Goal: Task Accomplishment & Management: Use online tool/utility

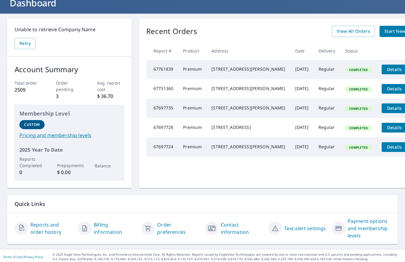
scroll to position [30, 0]
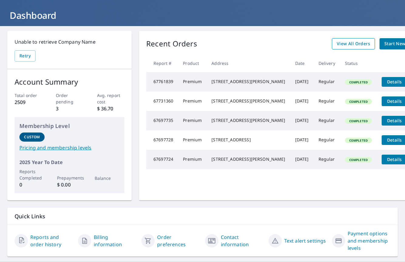
click at [336, 44] on span "View All Orders" at bounding box center [352, 44] width 33 height 8
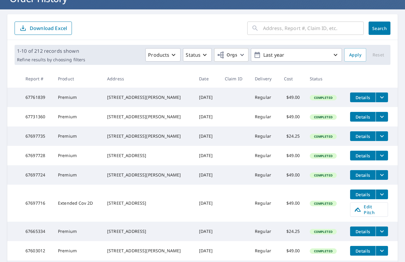
scroll to position [48, 0]
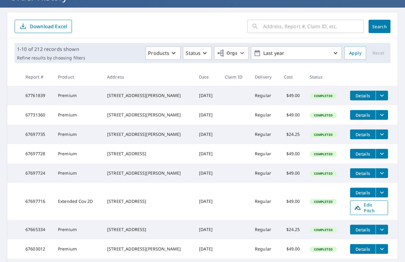
click at [372, 213] on span "Edit Pitch" at bounding box center [369, 208] width 30 height 12
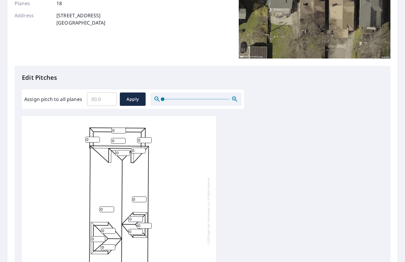
scroll to position [98, 0]
click at [100, 98] on input "Assign pitch to all planes" at bounding box center [102, 98] width 30 height 17
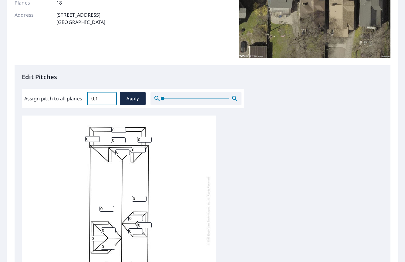
click at [110, 98] on input "0.1" at bounding box center [102, 98] width 30 height 17
click at [110, 98] on input "0.2" at bounding box center [102, 98] width 30 height 17
click at [110, 98] on input "0.3" at bounding box center [102, 98] width 30 height 17
click at [110, 98] on input "0.4" at bounding box center [102, 98] width 30 height 17
click at [110, 98] on input "0.5" at bounding box center [102, 98] width 30 height 17
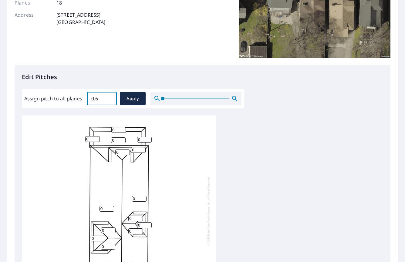
click at [110, 98] on input "0.6" at bounding box center [102, 98] width 30 height 17
click at [110, 98] on input "0.7" at bounding box center [102, 98] width 30 height 17
click at [110, 98] on input "0.8" at bounding box center [102, 98] width 30 height 17
click at [110, 98] on input "0.9" at bounding box center [102, 98] width 30 height 17
click at [110, 98] on input "1" at bounding box center [102, 98] width 30 height 17
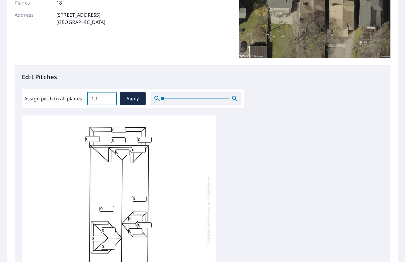
click at [110, 98] on input "1.1" at bounding box center [102, 98] width 30 height 17
click at [110, 98] on input "1.2" at bounding box center [102, 98] width 30 height 17
click at [110, 98] on input "1.3" at bounding box center [102, 98] width 30 height 17
click at [110, 98] on input "1.4" at bounding box center [102, 98] width 30 height 17
click at [110, 98] on input "1.5" at bounding box center [102, 98] width 30 height 17
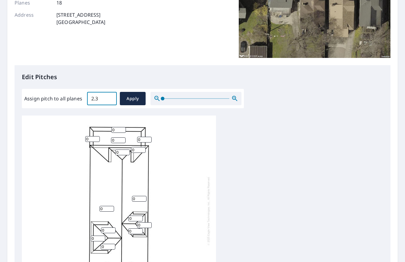
click at [110, 98] on input "2.3" at bounding box center [102, 98] width 30 height 17
click at [110, 98] on input "5.5" at bounding box center [102, 98] width 30 height 17
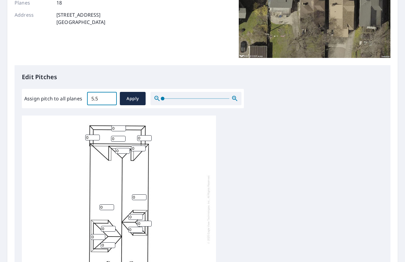
scroll to position [2, 0]
click at [111, 98] on input "5.6" at bounding box center [102, 98] width 30 height 17
click at [107, 98] on input "5.7" at bounding box center [102, 98] width 30 height 17
click at [107, 98] on input "5.8" at bounding box center [102, 98] width 30 height 17
click at [107, 98] on input "5.9" at bounding box center [102, 98] width 30 height 17
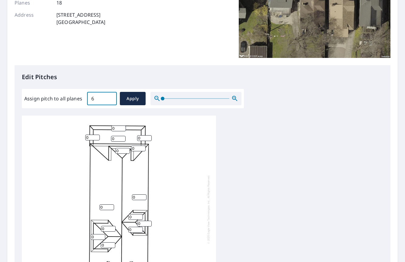
click at [107, 98] on input "6" at bounding box center [102, 98] width 30 height 17
click at [107, 98] on input "6.1" at bounding box center [102, 98] width 30 height 17
click at [107, 98] on input "6.2" at bounding box center [102, 98] width 30 height 17
click at [107, 98] on input "6.3" at bounding box center [102, 98] width 30 height 17
click at [107, 98] on input "6.4" at bounding box center [102, 98] width 30 height 17
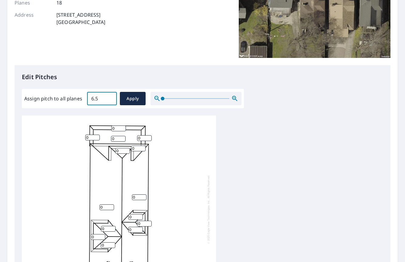
click at [107, 98] on input "6.5" at bounding box center [102, 98] width 30 height 17
click at [107, 98] on input "6.6" at bounding box center [102, 98] width 30 height 17
click at [107, 98] on input "6.7" at bounding box center [102, 98] width 30 height 17
click at [107, 98] on input "6.8" at bounding box center [102, 98] width 30 height 17
click at [107, 98] on input "6.9" at bounding box center [102, 98] width 30 height 17
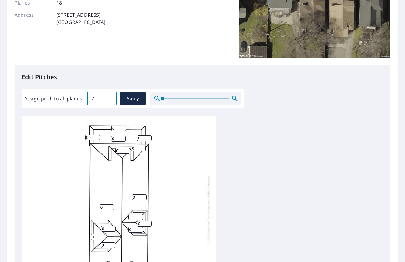
click at [107, 98] on input "7" at bounding box center [102, 98] width 30 height 17
click at [107, 98] on input "7.1" at bounding box center [102, 98] width 30 height 17
click at [107, 98] on input "7.2" at bounding box center [102, 98] width 30 height 17
click at [107, 98] on input "7.3" at bounding box center [102, 98] width 30 height 17
click at [107, 98] on input "7.4" at bounding box center [102, 98] width 30 height 17
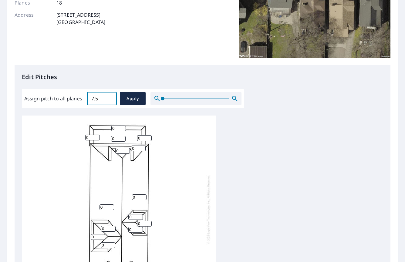
click at [107, 98] on input "7.5" at bounding box center [102, 98] width 30 height 17
click at [107, 98] on input "7.6" at bounding box center [102, 98] width 30 height 17
click at [107, 98] on input "7.7" at bounding box center [102, 98] width 30 height 17
click at [107, 98] on input "7.8" at bounding box center [102, 98] width 30 height 17
click at [107, 98] on input "7.9" at bounding box center [102, 98] width 30 height 17
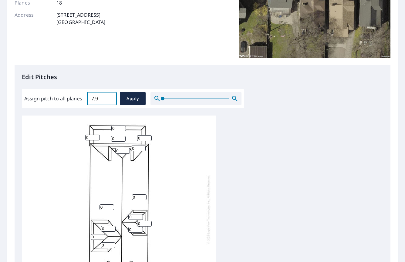
type input "8"
click at [107, 98] on input "8" at bounding box center [102, 98] width 30 height 17
click at [127, 99] on span "Apply" at bounding box center [133, 99] width 16 height 8
type input "8"
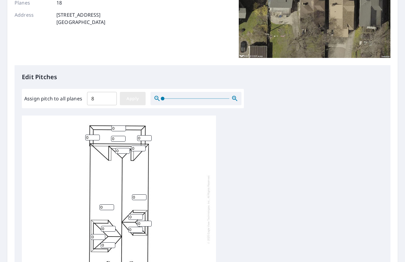
type input "8"
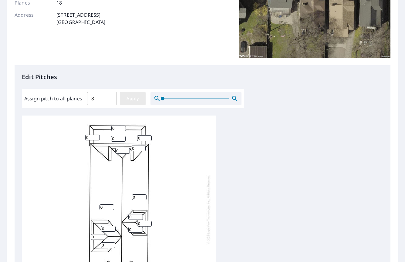
type input "8"
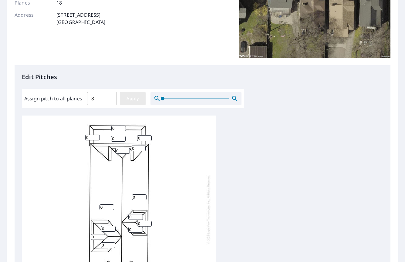
type input "8"
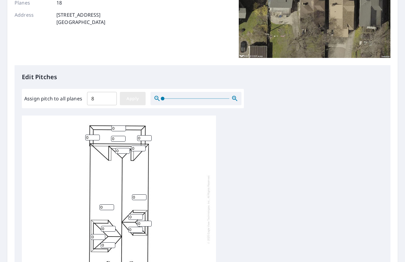
type input "8"
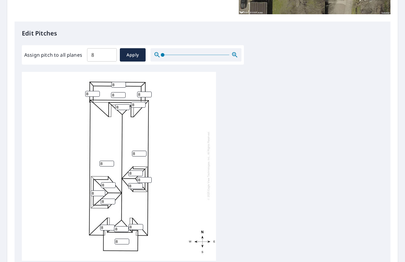
scroll to position [144, 0]
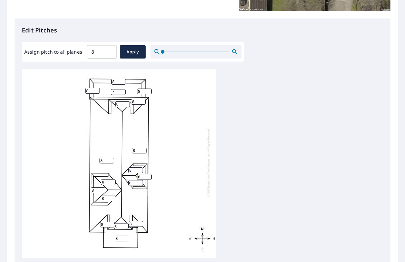
click at [123, 92] on input "7" at bounding box center [118, 92] width 15 height 6
click at [123, 92] on input "6" at bounding box center [118, 92] width 15 height 6
click at [123, 92] on input "5" at bounding box center [118, 92] width 15 height 6
click at [123, 92] on input "4" at bounding box center [118, 92] width 15 height 6
click at [123, 92] on input "3" at bounding box center [118, 92] width 15 height 6
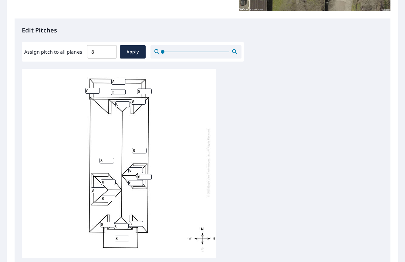
click at [122, 92] on input "2" at bounding box center [118, 92] width 15 height 6
type input "3"
click at [124, 90] on input "3" at bounding box center [118, 92] width 15 height 6
click at [126, 239] on input "7" at bounding box center [122, 239] width 15 height 6
click at [126, 239] on input "6" at bounding box center [122, 239] width 15 height 6
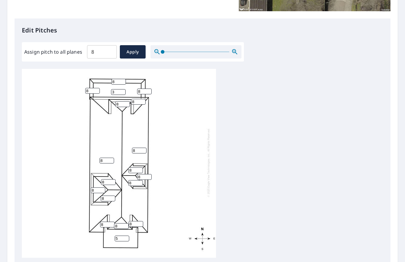
click at [126, 239] on input "5" at bounding box center [122, 239] width 15 height 6
click at [126, 239] on input "4" at bounding box center [122, 239] width 15 height 6
click at [126, 239] on input "3" at bounding box center [122, 239] width 15 height 6
click at [126, 239] on input "2" at bounding box center [122, 239] width 15 height 6
click at [126, 239] on input "1" at bounding box center [122, 239] width 15 height 6
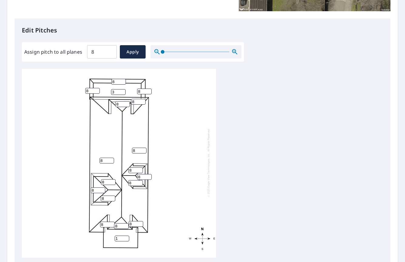
type input "0"
click at [126, 239] on input "0" at bounding box center [122, 239] width 15 height 6
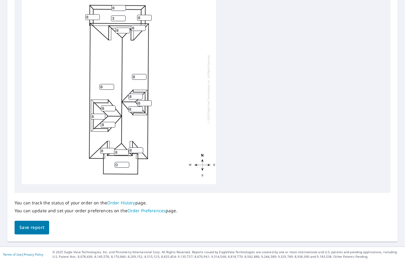
scroll to position [218, 0]
click at [36, 224] on span "Save report" at bounding box center [31, 228] width 25 height 8
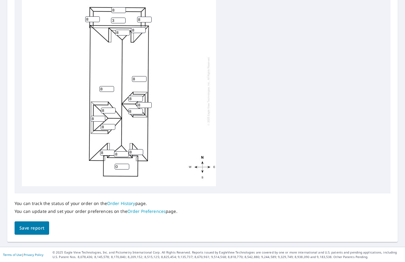
scroll to position [0, 0]
click at [28, 226] on span "Save report" at bounding box center [31, 228] width 25 height 8
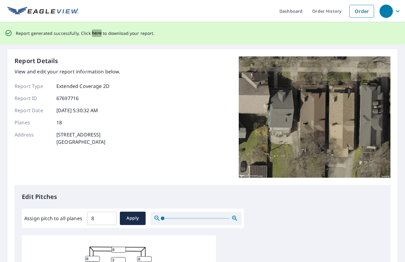
click at [95, 35] on span "here" at bounding box center [97, 33] width 10 height 8
